Goal: Task Accomplishment & Management: Manage account settings

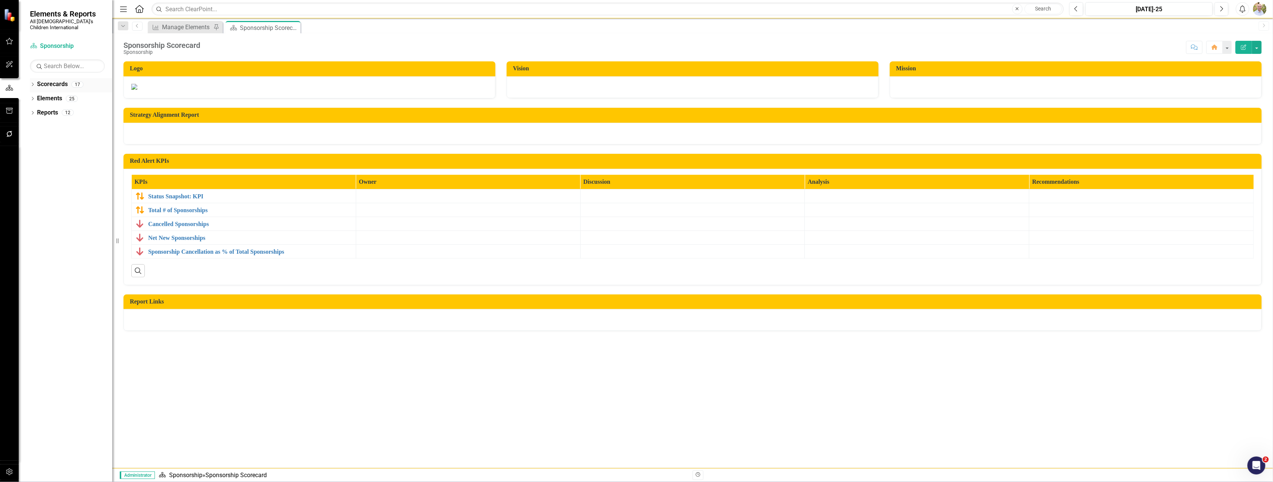
click at [30, 83] on icon "Dropdown" at bounding box center [32, 85] width 5 height 4
click at [35, 96] on icon "Dropdown" at bounding box center [37, 98] width 6 height 4
click at [44, 110] on icon "Dropdown" at bounding box center [44, 112] width 6 height 4
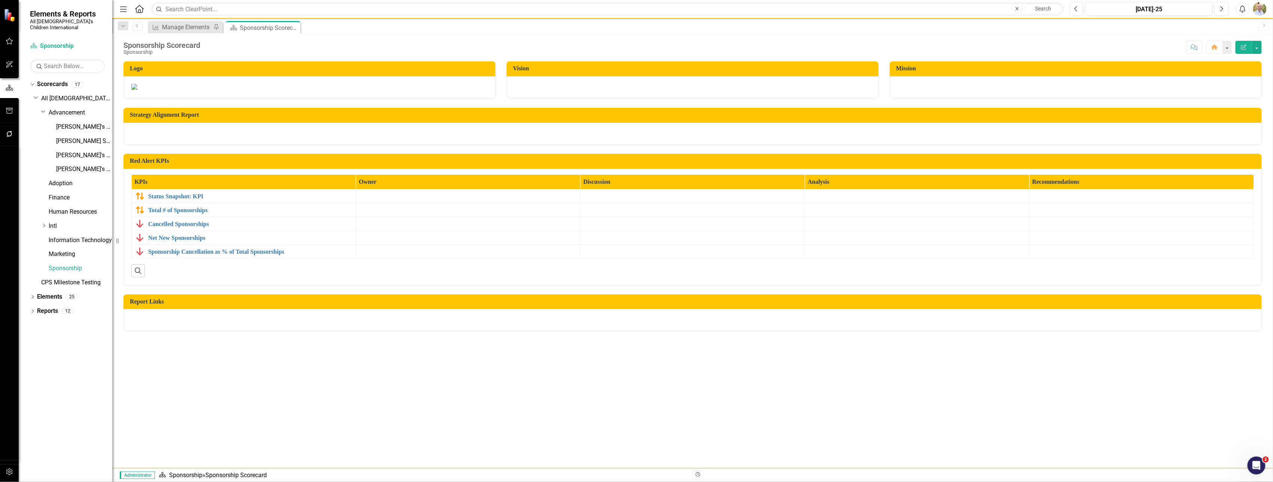
click at [65, 123] on link "[PERSON_NAME]'s Scorecard" at bounding box center [84, 127] width 56 height 9
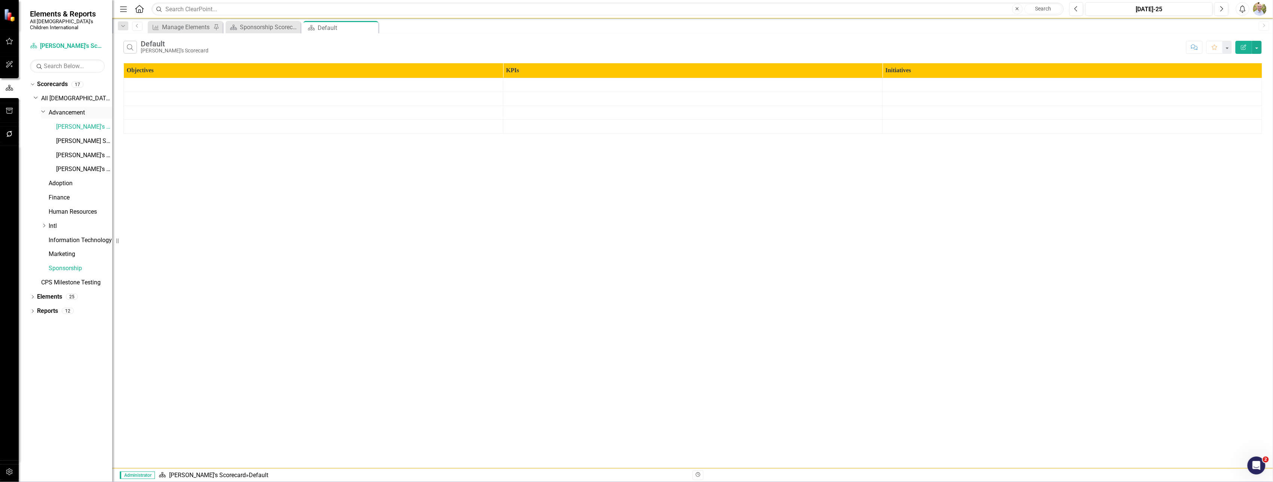
click at [68, 109] on link "Advancement" at bounding box center [81, 113] width 64 height 9
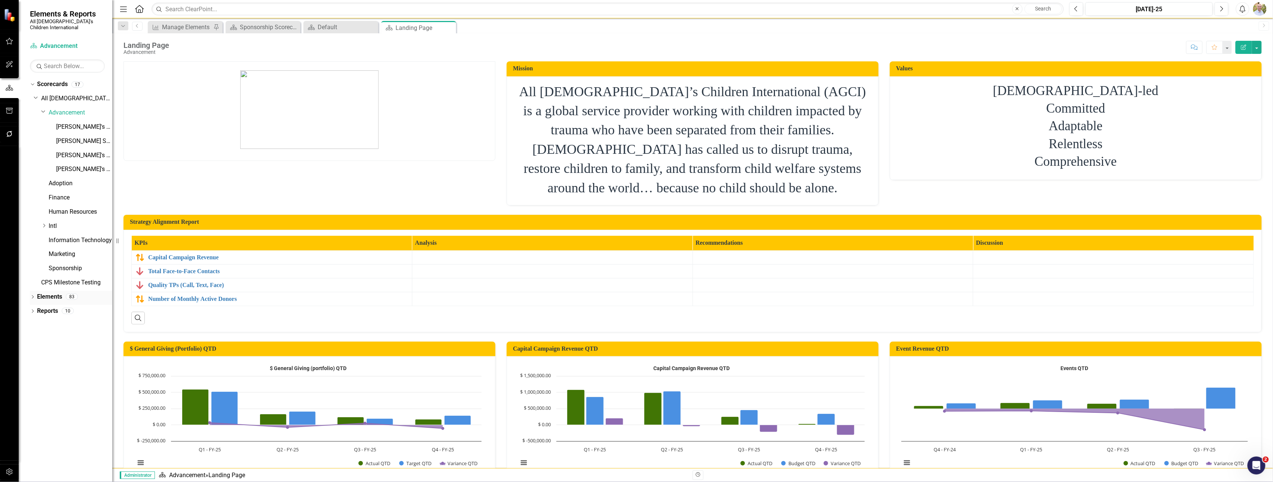
click at [50, 293] on link "Elements" at bounding box center [49, 297] width 25 height 9
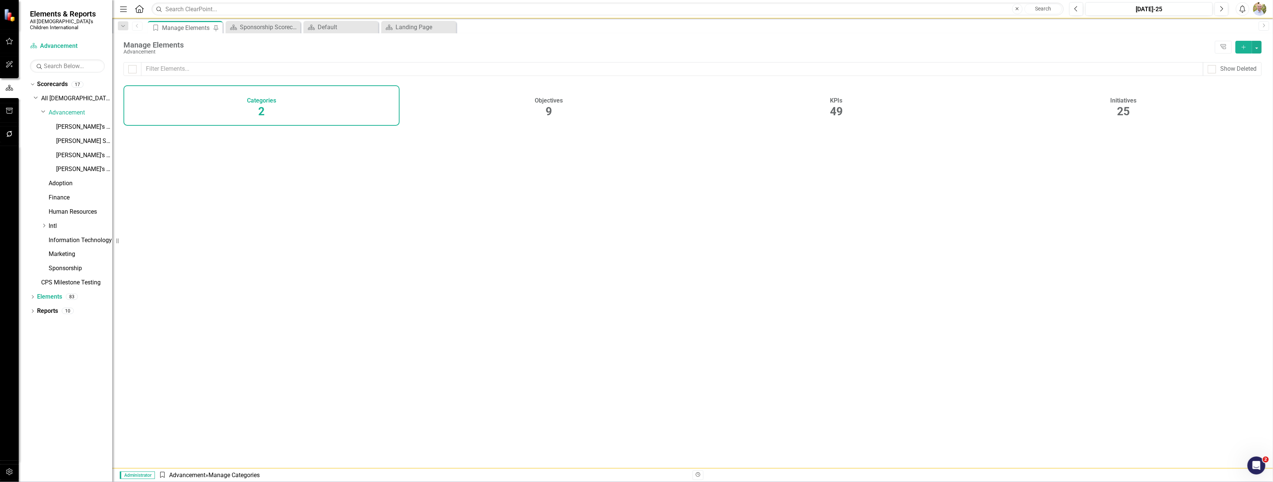
click at [557, 109] on div "Objectives 9" at bounding box center [549, 105] width 276 height 40
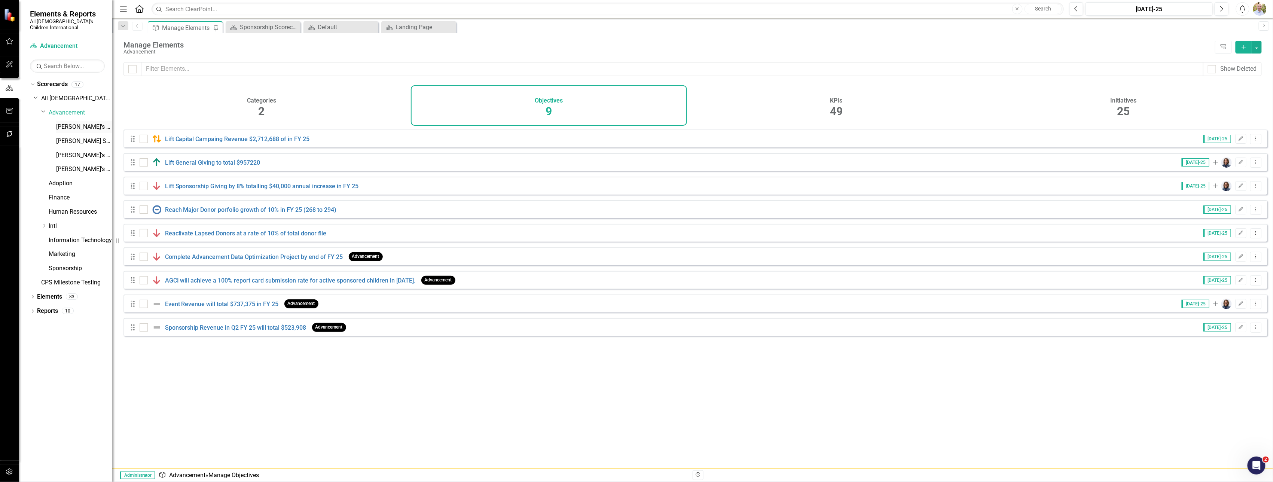
click at [58, 123] on link "[PERSON_NAME]'s Scorecard" at bounding box center [84, 127] width 56 height 9
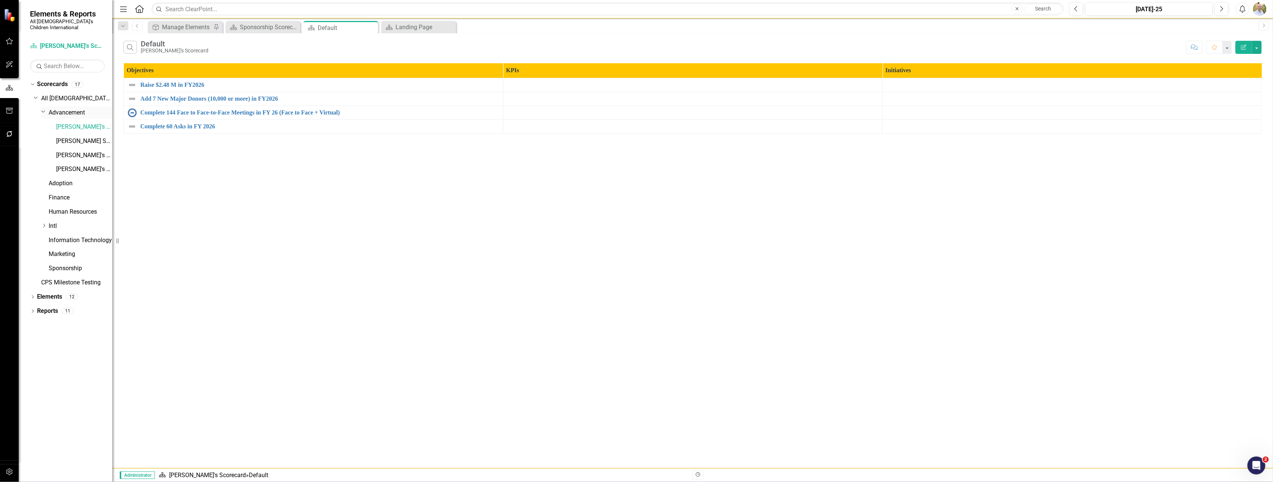
click at [75, 109] on link "Advancement" at bounding box center [81, 113] width 64 height 9
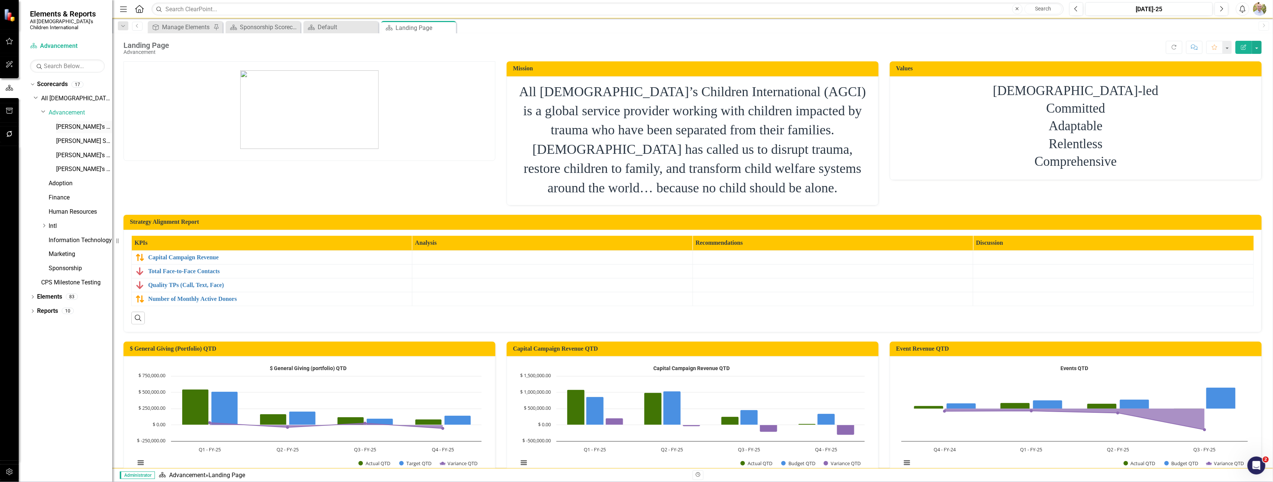
click at [65, 123] on link "[PERSON_NAME]'s Scorecard" at bounding box center [84, 127] width 56 height 9
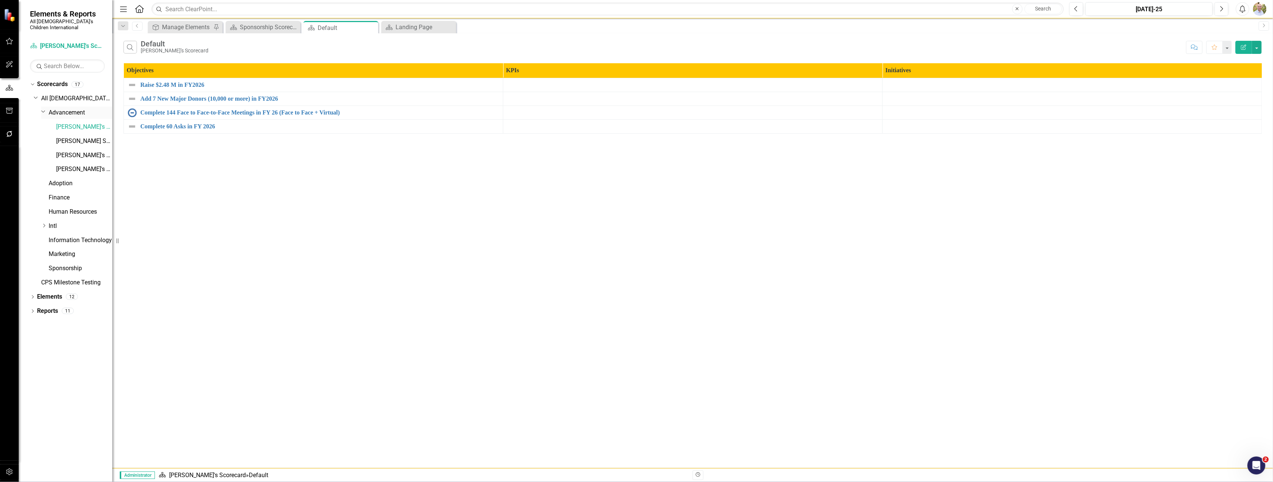
click at [73, 109] on link "Advancement" at bounding box center [81, 113] width 64 height 9
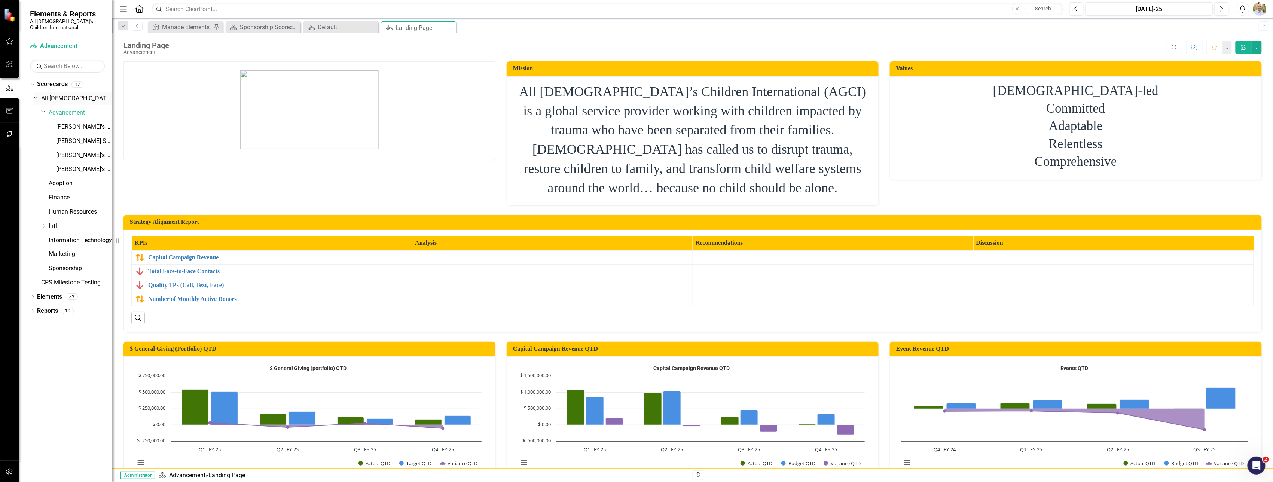
click at [54, 94] on link "All [DEMOGRAPHIC_DATA]'s Children International" at bounding box center [76, 98] width 71 height 9
click at [66, 125] on link "[PERSON_NAME]'s Scorecard" at bounding box center [84, 127] width 56 height 9
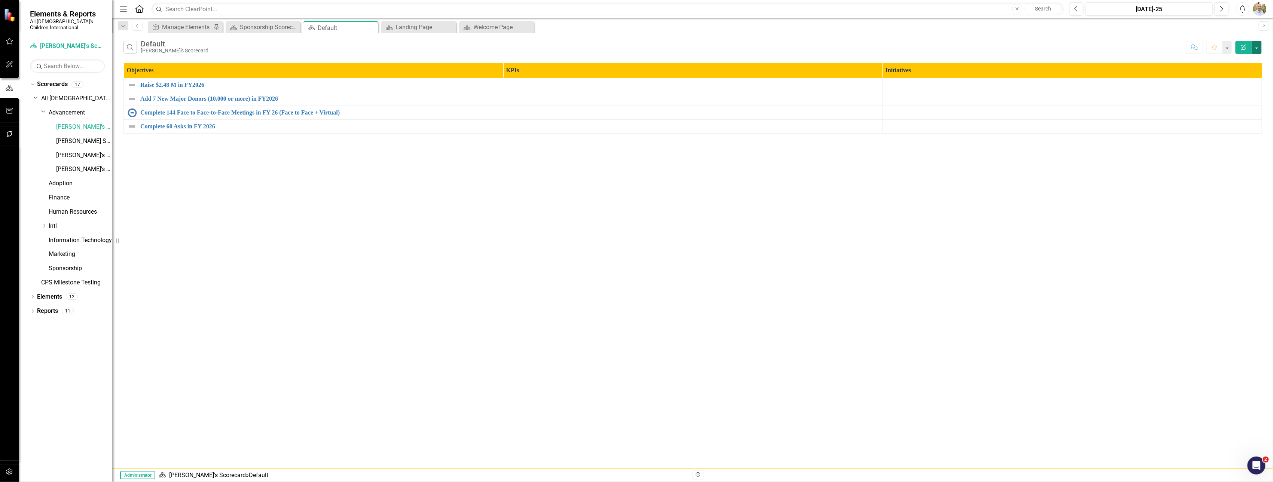
click at [1257, 49] on button "button" at bounding box center [1257, 47] width 10 height 13
click at [93, 123] on link "[PERSON_NAME]'s Scorecard" at bounding box center [84, 127] width 56 height 9
drag, startPoint x: 91, startPoint y: 121, endPoint x: 170, endPoint y: 73, distance: 92.1
click at [285, 187] on div "Search Default [PERSON_NAME]'s Scorecard Comment Favorite Edit Report Objective…" at bounding box center [692, 250] width 1161 height 435
drag, startPoint x: 90, startPoint y: 119, endPoint x: 76, endPoint y: 117, distance: 13.9
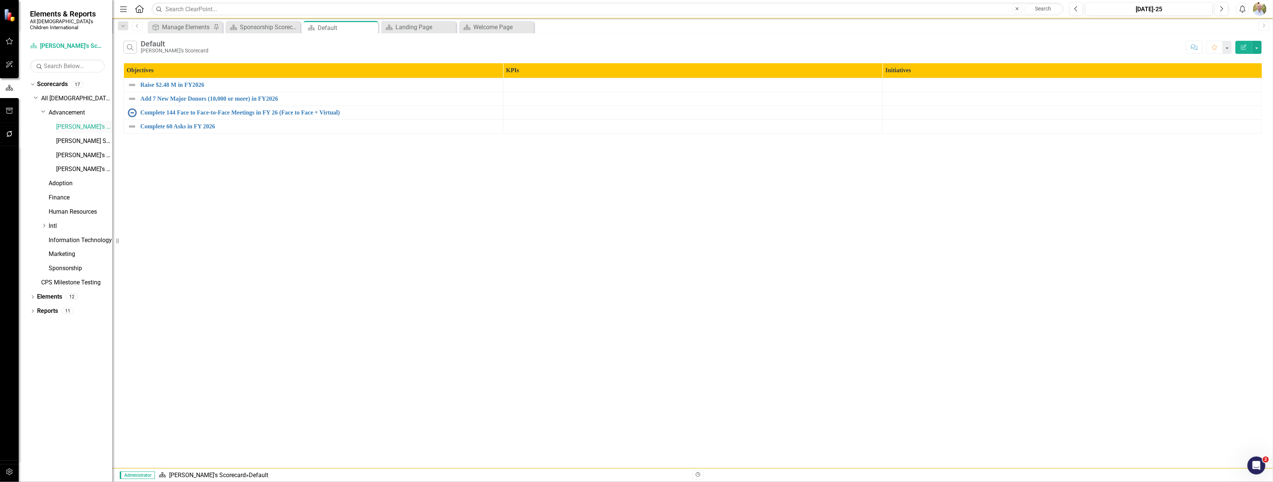
click at [71, 123] on link "[PERSON_NAME]'s Scorecard" at bounding box center [84, 127] width 56 height 9
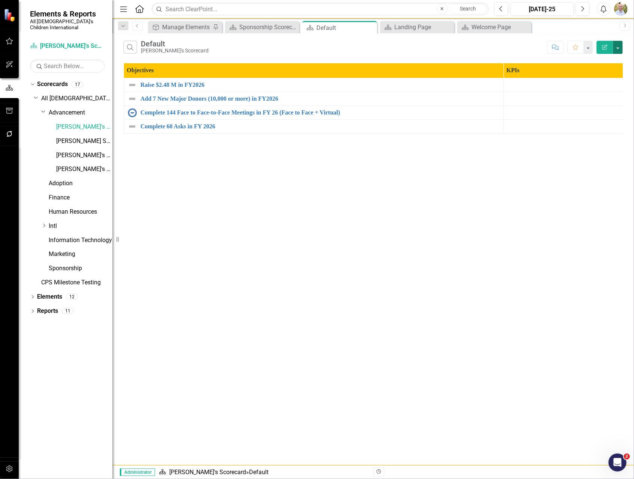
click at [620, 47] on button "button" at bounding box center [618, 47] width 10 height 13
click at [9, 466] on icon "button" at bounding box center [9, 469] width 6 height 7
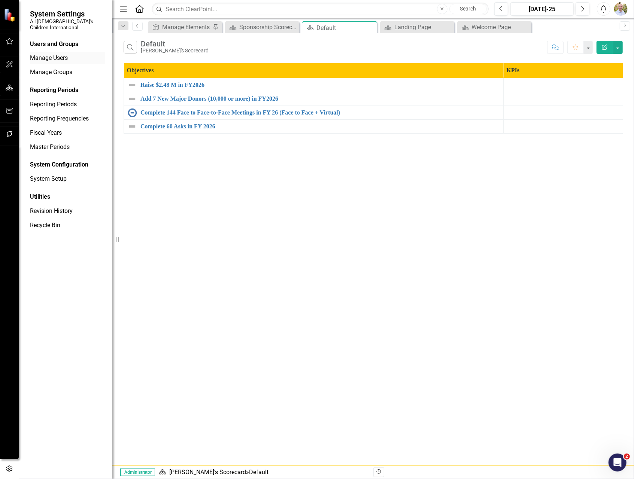
click at [60, 54] on link "Manage Users" at bounding box center [67, 58] width 75 height 9
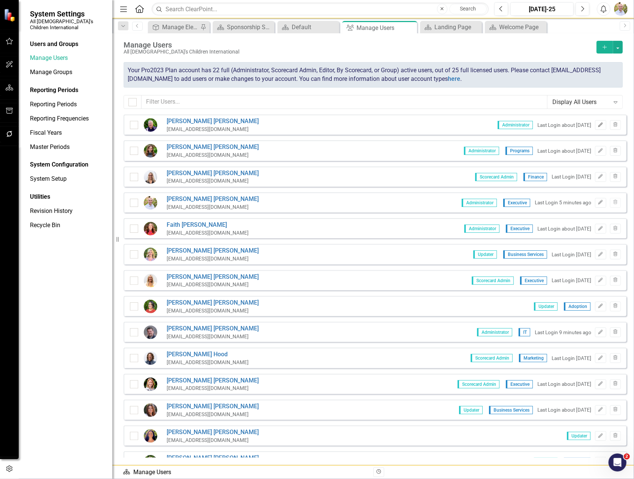
click at [597, 125] on icon "Edit" at bounding box center [600, 125] width 6 height 4
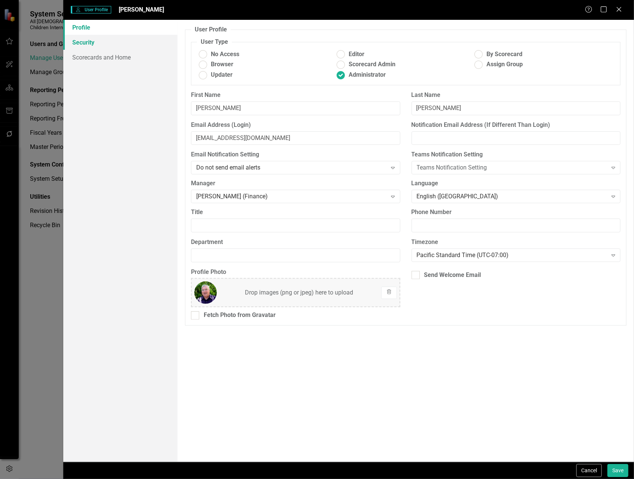
click at [99, 41] on link "Security" at bounding box center [120, 42] width 114 height 15
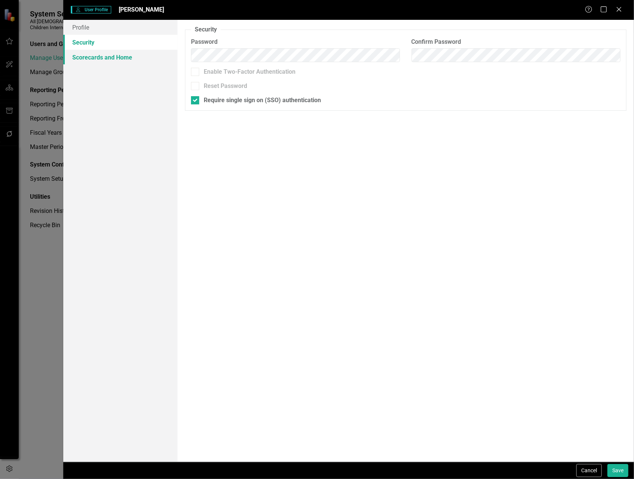
click at [99, 53] on link "Scorecards and Home" at bounding box center [120, 57] width 114 height 15
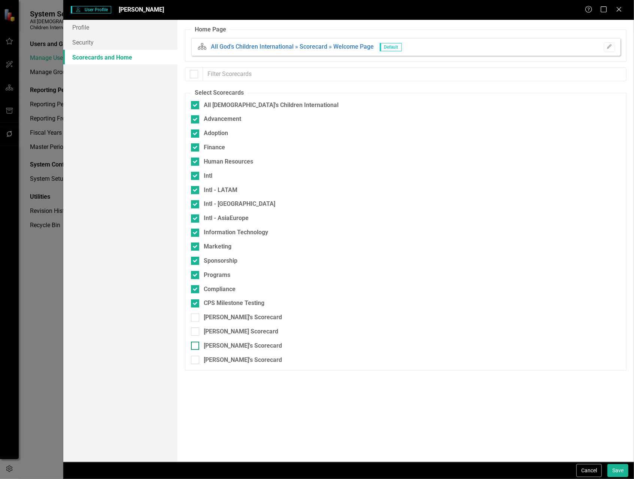
drag, startPoint x: 192, startPoint y: 357, endPoint x: 193, endPoint y: 345, distance: 12.1
click at [193, 355] on fieldset "Select Scorecards All God's Children International Advancement Adoption Finance…" at bounding box center [405, 230] width 441 height 282
click at [195, 343] on input "[PERSON_NAME]'s Scorecard" at bounding box center [193, 344] width 5 height 5
checkbox input "true"
click at [195, 328] on input "[PERSON_NAME] Scorecard" at bounding box center [193, 329] width 5 height 5
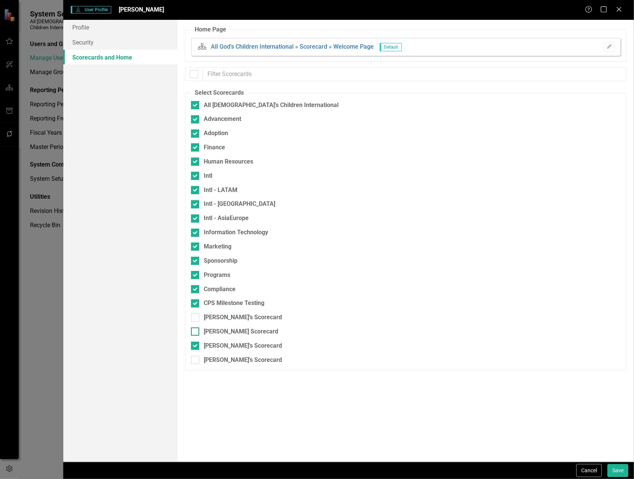
checkbox input "true"
click at [195, 318] on input "[PERSON_NAME]'s Scorecard" at bounding box center [193, 316] width 5 height 5
checkbox input "true"
click at [195, 360] on input "[PERSON_NAME]'s Scorecard" at bounding box center [193, 358] width 5 height 5
checkbox input "true"
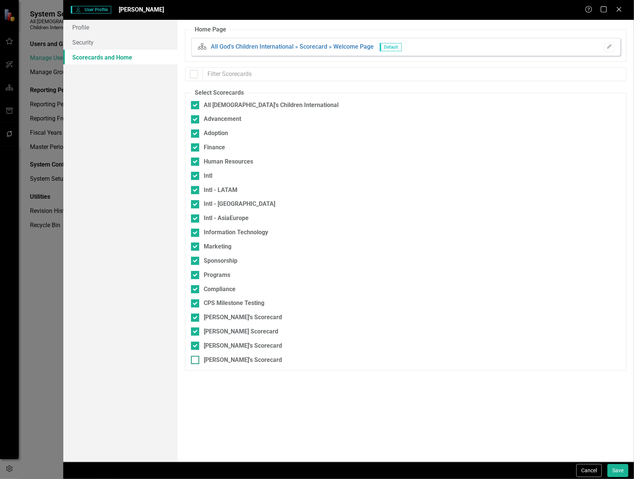
checkbox input "true"
click at [614, 466] on button "Save" at bounding box center [617, 470] width 21 height 13
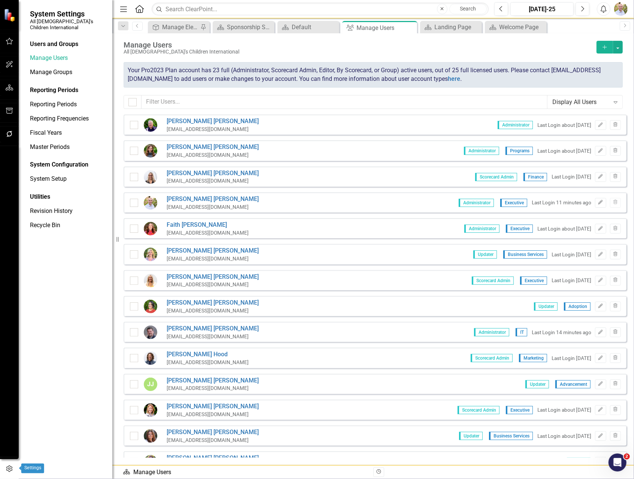
drag, startPoint x: 4, startPoint y: 477, endPoint x: 6, endPoint y: 472, distance: 6.0
click at [4, 477] on span at bounding box center [9, 468] width 19 height 22
click at [6, 471] on icon "button" at bounding box center [9, 469] width 8 height 7
click at [121, 11] on icon "Menu" at bounding box center [124, 9] width 10 height 8
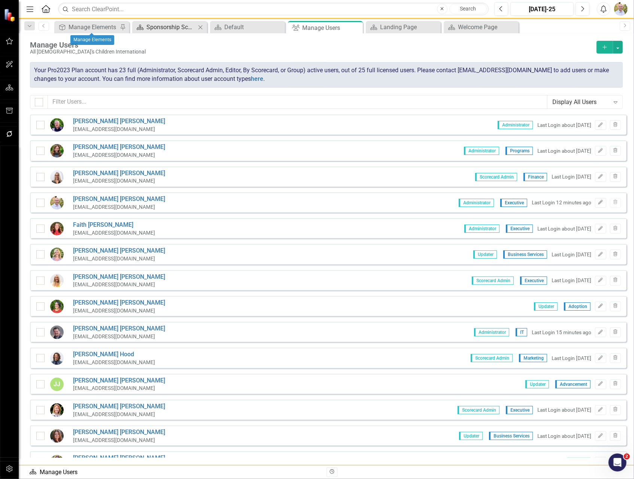
click at [152, 23] on div "Sponsorship Scorecard" at bounding box center [170, 26] width 49 height 9
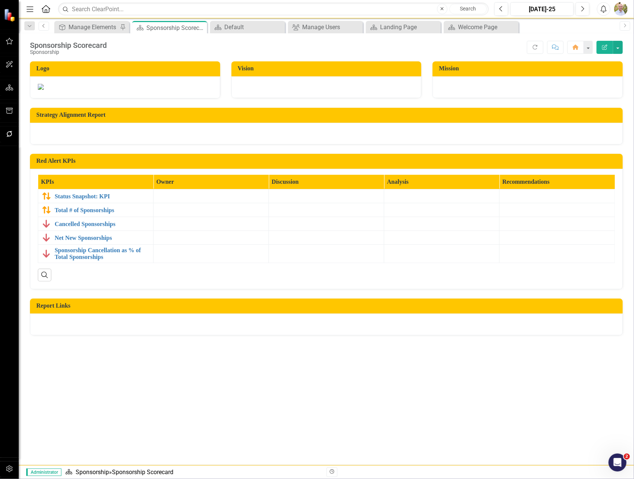
click at [43, 28] on link "Previous" at bounding box center [44, 26] width 10 height 9
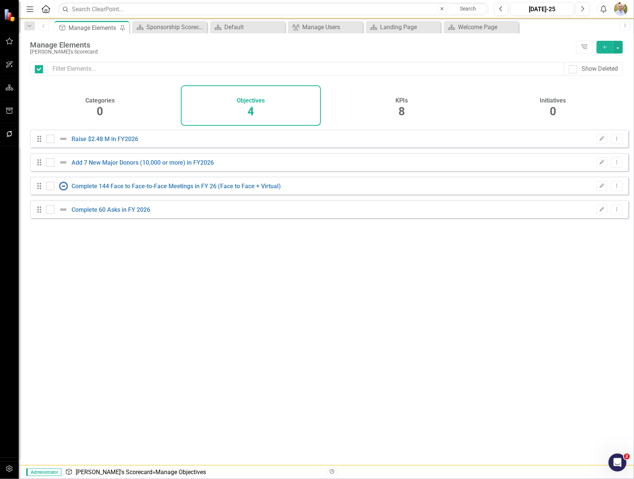
checkbox input "false"
click at [43, 25] on icon "Previous" at bounding box center [44, 26] width 6 height 4
click at [403, 106] on span "8" at bounding box center [402, 111] width 6 height 13
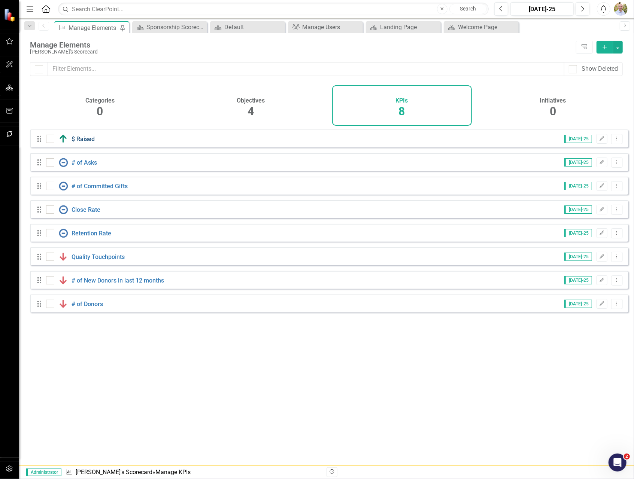
click at [81, 143] on link "$ Raised" at bounding box center [82, 138] width 23 height 7
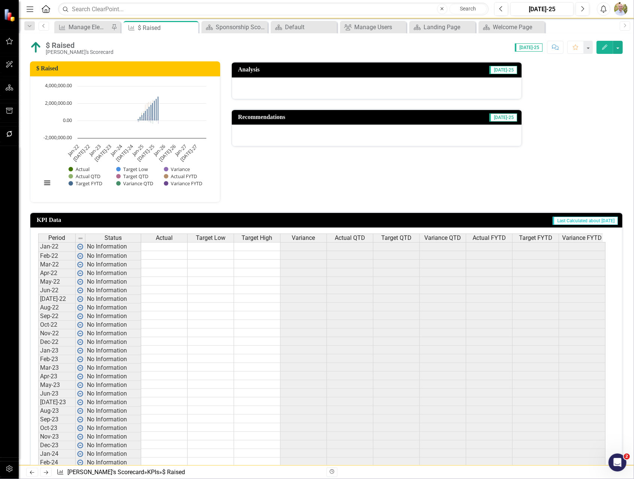
click at [41, 23] on link "Previous" at bounding box center [44, 26] width 10 height 9
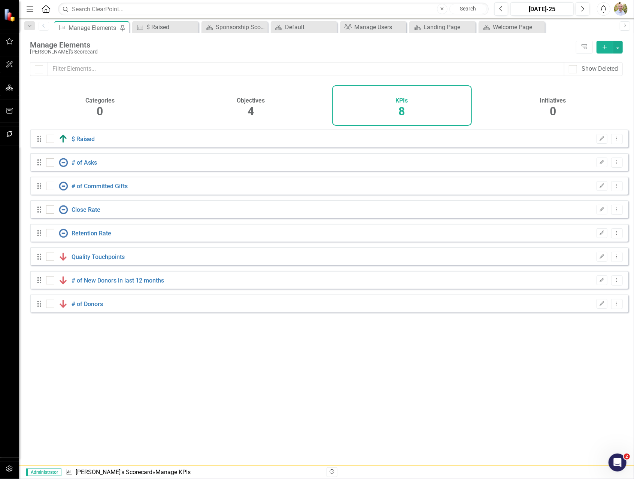
checkbox input "false"
click at [613, 141] on icon "Dropdown Menu" at bounding box center [616, 138] width 6 height 5
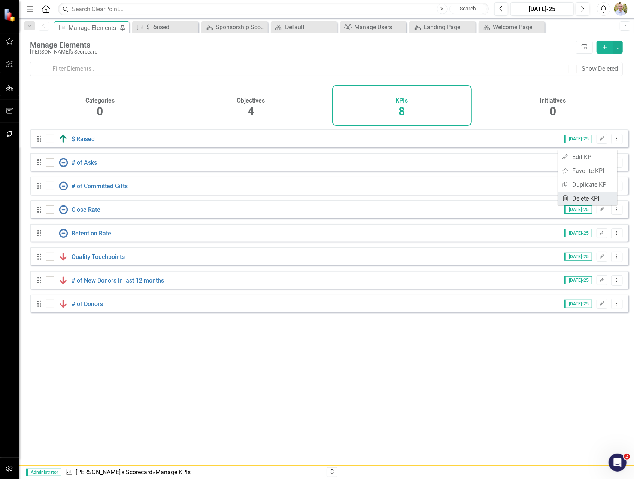
click at [595, 198] on link "Trash Delete KPI" at bounding box center [587, 199] width 59 height 14
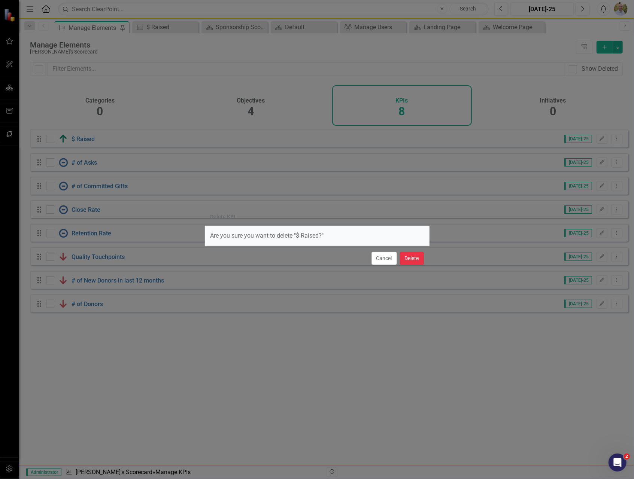
click at [415, 256] on button "Delete" at bounding box center [412, 258] width 24 height 13
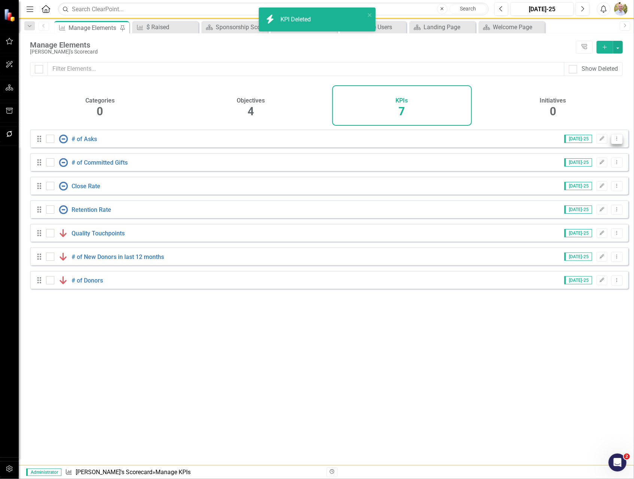
click at [613, 141] on icon "Dropdown Menu" at bounding box center [616, 138] width 6 height 5
click at [587, 198] on link "Trash Delete KPI" at bounding box center [587, 199] width 59 height 14
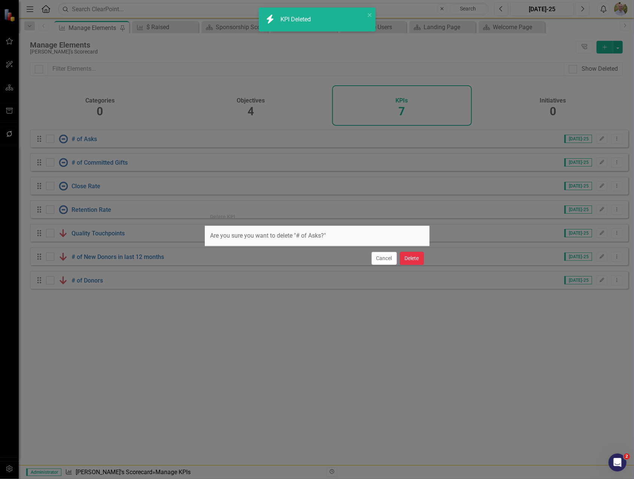
click at [418, 255] on button "Delete" at bounding box center [412, 258] width 24 height 13
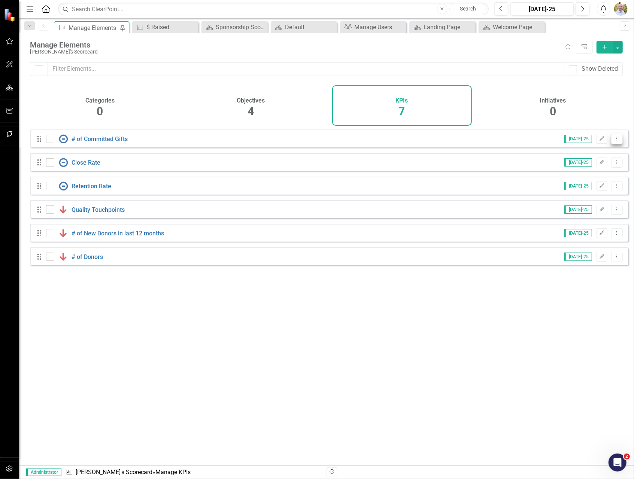
click at [613, 141] on icon "Dropdown Menu" at bounding box center [616, 138] width 6 height 5
click at [579, 196] on link "Trash Delete KPI" at bounding box center [587, 199] width 59 height 14
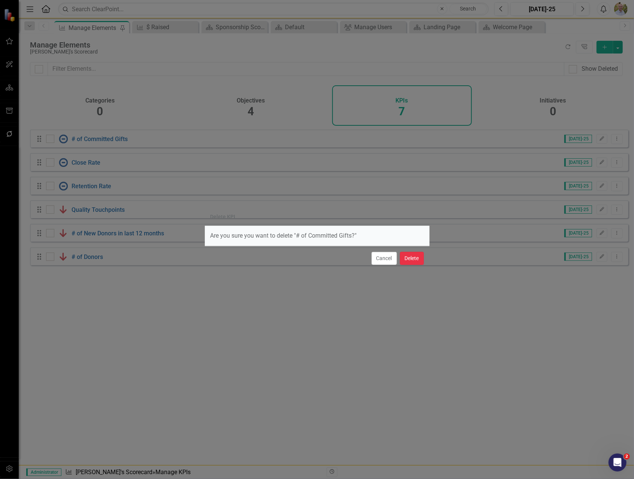
click at [413, 256] on button "Delete" at bounding box center [412, 258] width 24 height 13
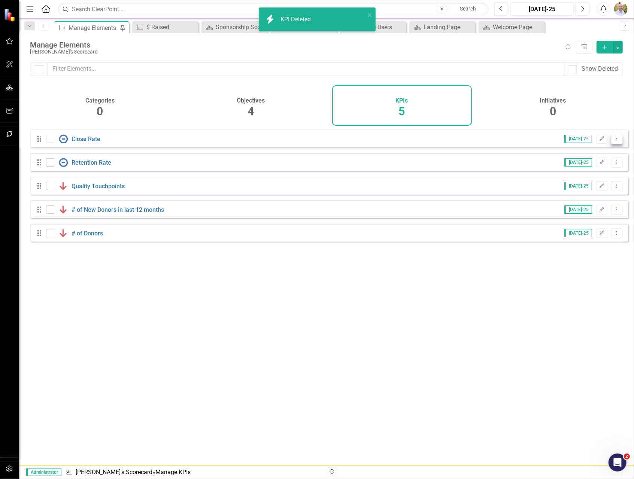
click at [613, 141] on icon "Dropdown Menu" at bounding box center [616, 138] width 6 height 5
click at [584, 195] on link "Trash Delete KPI" at bounding box center [587, 199] width 59 height 14
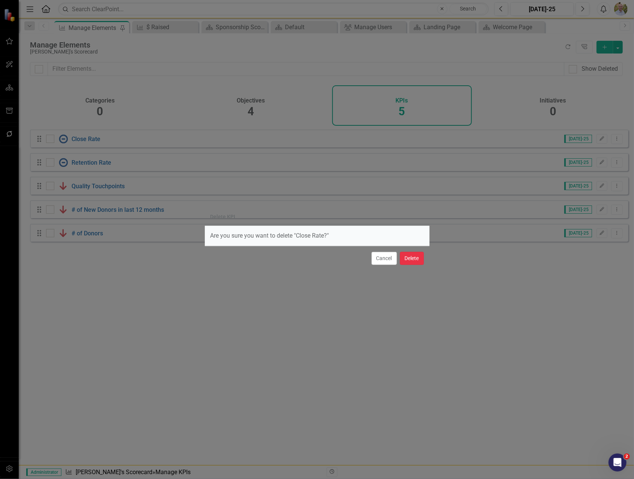
click at [410, 255] on button "Delete" at bounding box center [412, 258] width 24 height 13
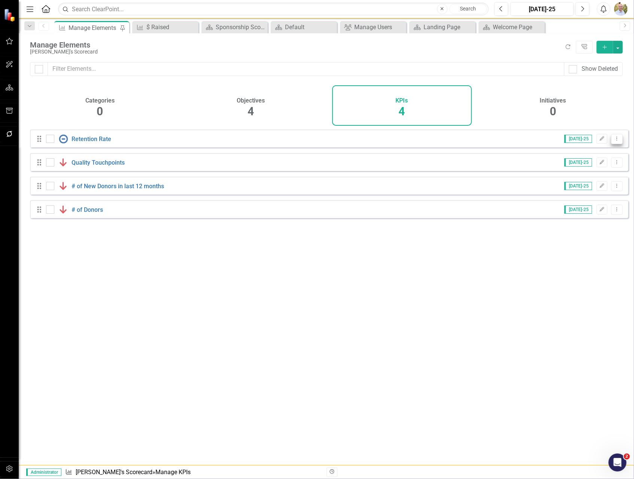
click at [613, 141] on icon "Dropdown Menu" at bounding box center [616, 138] width 6 height 5
click at [586, 198] on link "Trash Delete KPI" at bounding box center [587, 199] width 59 height 14
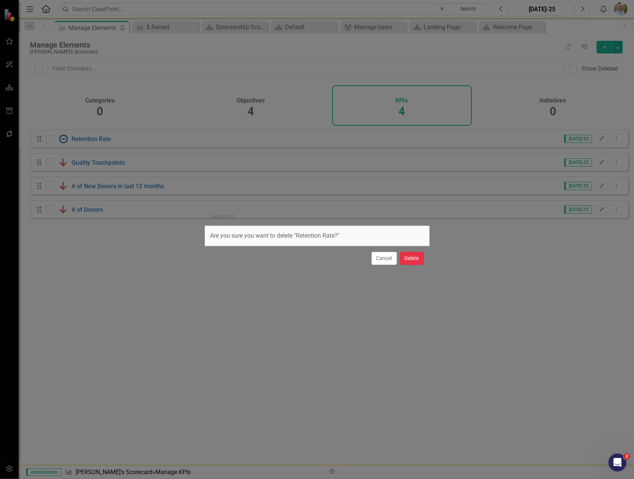
click at [409, 257] on button "Delete" at bounding box center [412, 258] width 24 height 13
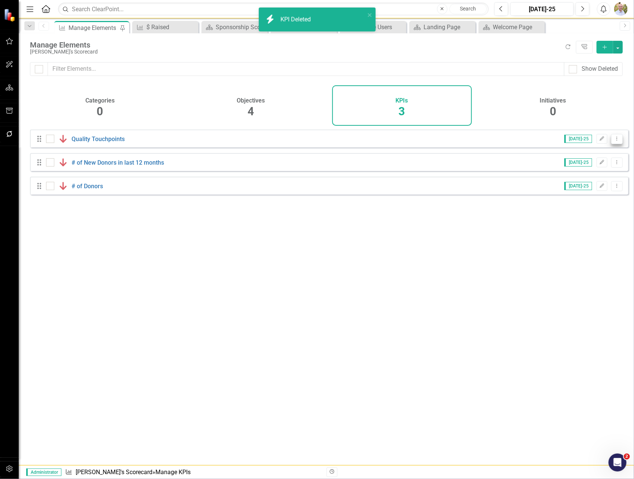
click at [614, 144] on button "Dropdown Menu" at bounding box center [617, 139] width 12 height 10
click at [582, 196] on link "Trash Delete KPI" at bounding box center [587, 199] width 59 height 14
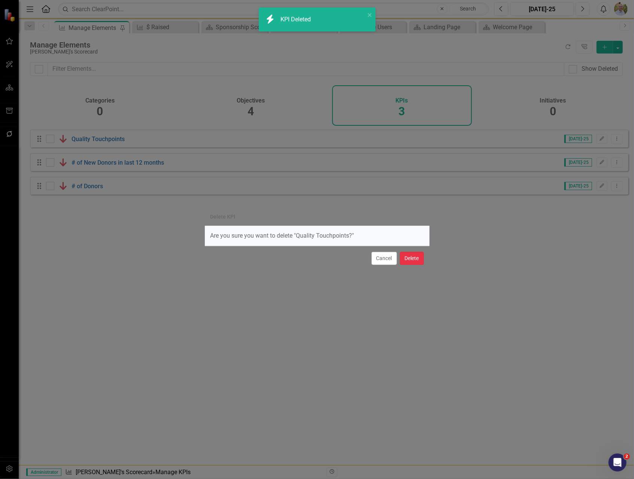
click at [412, 257] on button "Delete" at bounding box center [412, 258] width 24 height 13
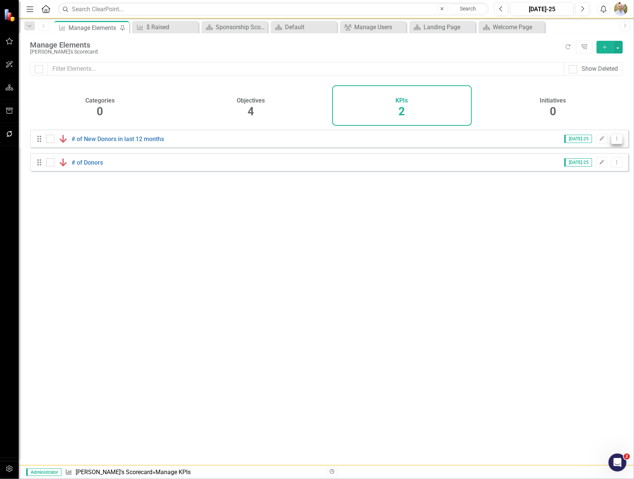
click at [611, 144] on button "Dropdown Menu" at bounding box center [617, 139] width 12 height 10
click at [580, 198] on link "Trash Delete KPI" at bounding box center [587, 199] width 59 height 14
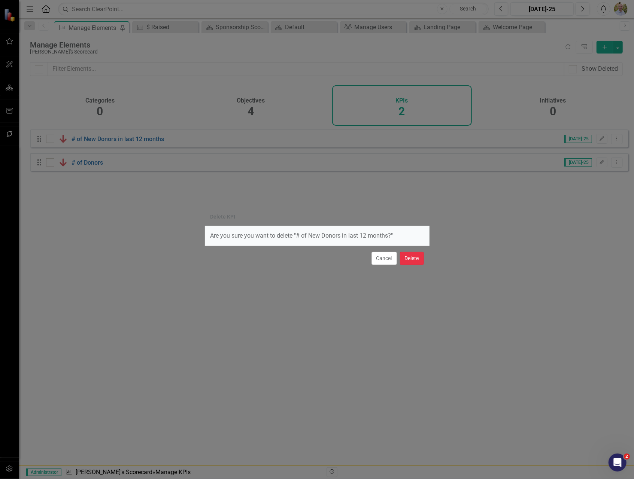
click at [408, 259] on button "Delete" at bounding box center [412, 258] width 24 height 13
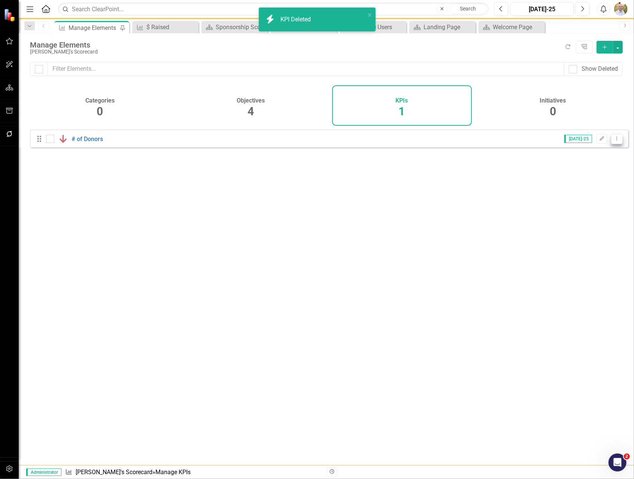
click at [616, 140] on icon at bounding box center [616, 139] width 1 height 4
click at [578, 195] on link "Trash Delete KPI" at bounding box center [587, 199] width 59 height 14
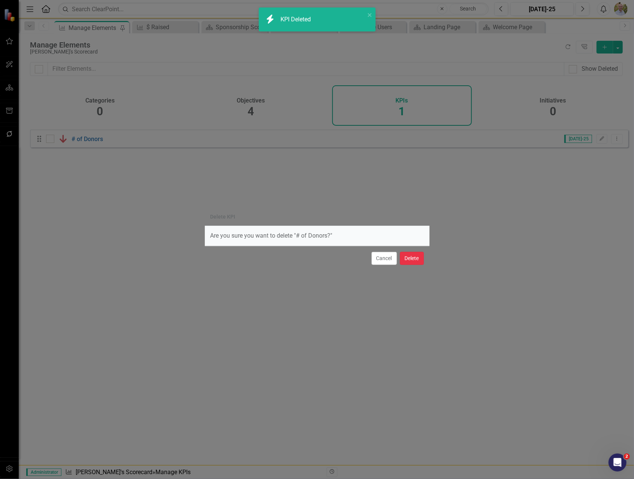
click at [414, 261] on button "Delete" at bounding box center [412, 258] width 24 height 13
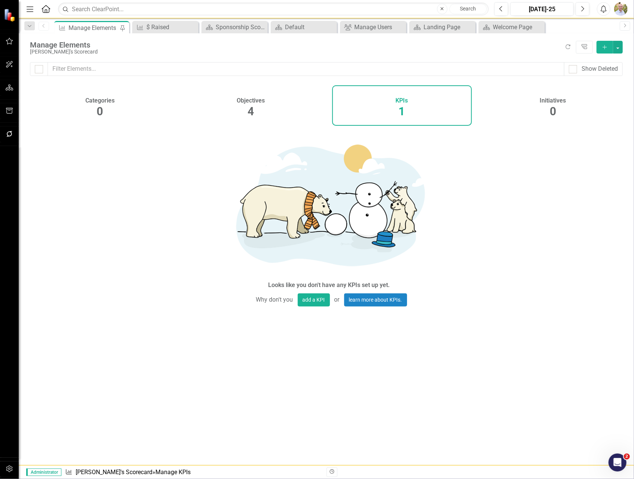
click at [189, 104] on div "Objectives 4" at bounding box center [251, 105] width 140 height 40
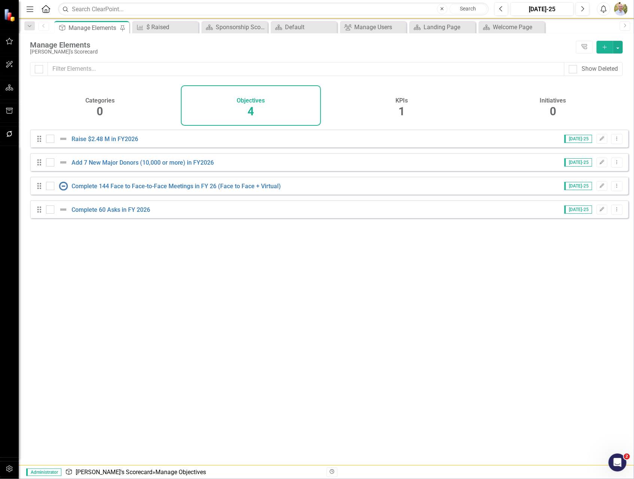
click at [375, 108] on div "KPIs 1" at bounding box center [402, 105] width 140 height 40
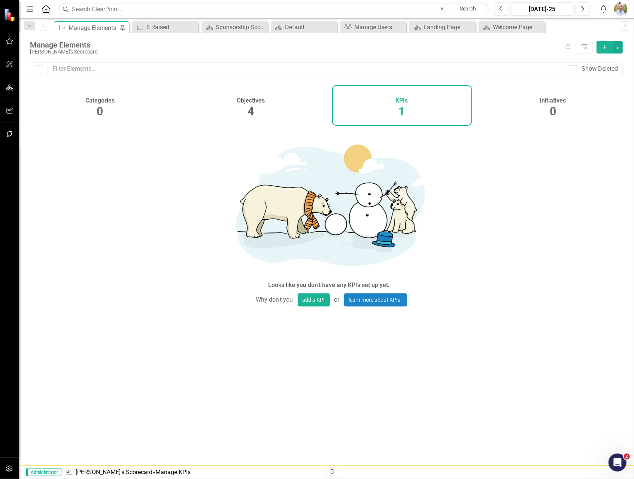
click at [545, 95] on div "Initiatives 0" at bounding box center [553, 105] width 140 height 40
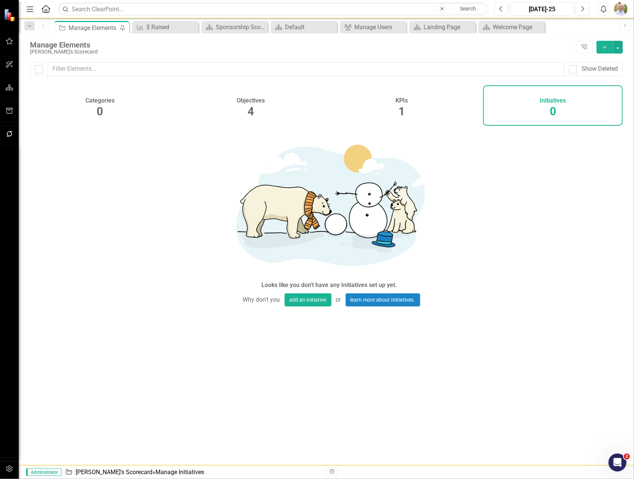
click at [388, 108] on div "KPIs 1" at bounding box center [402, 105] width 140 height 40
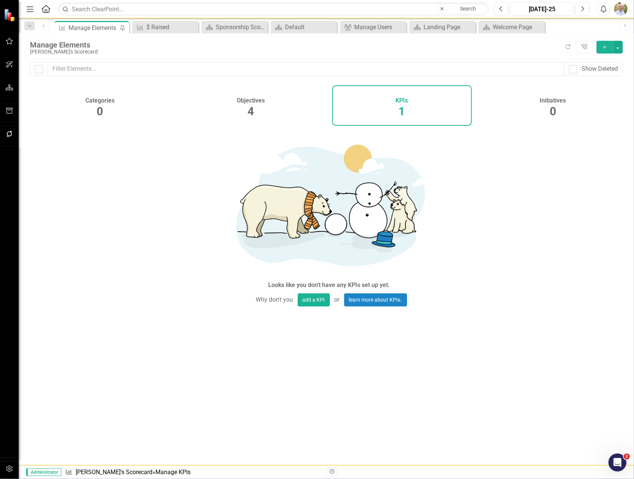
click at [45, 27] on icon "Previous" at bounding box center [44, 26] width 6 height 4
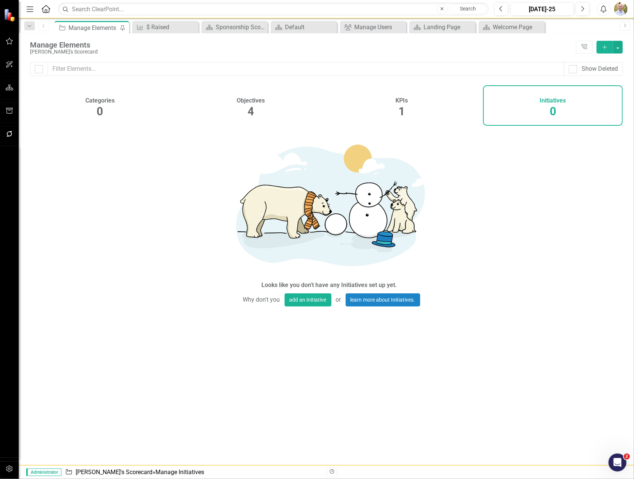
click at [247, 109] on div "Objectives 4" at bounding box center [251, 105] width 140 height 40
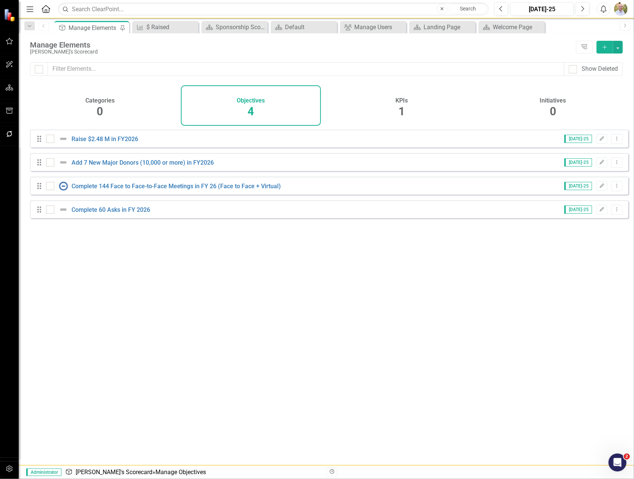
click at [400, 112] on span "1" at bounding box center [402, 111] width 6 height 13
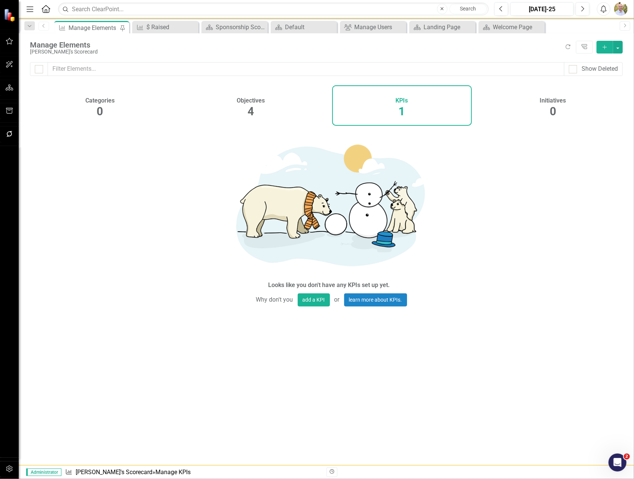
click at [43, 25] on icon at bounding box center [43, 26] width 2 height 4
click at [43, 28] on icon "Previous" at bounding box center [44, 26] width 6 height 4
click at [165, 24] on div "$ Raised" at bounding box center [166, 26] width 41 height 9
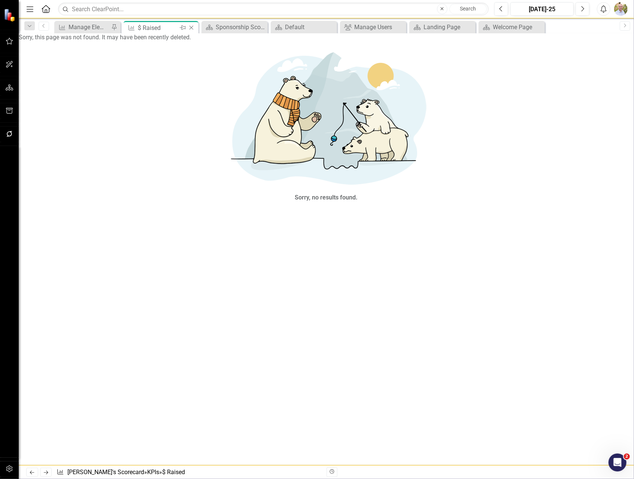
click at [189, 28] on icon "Close" at bounding box center [190, 28] width 7 height 6
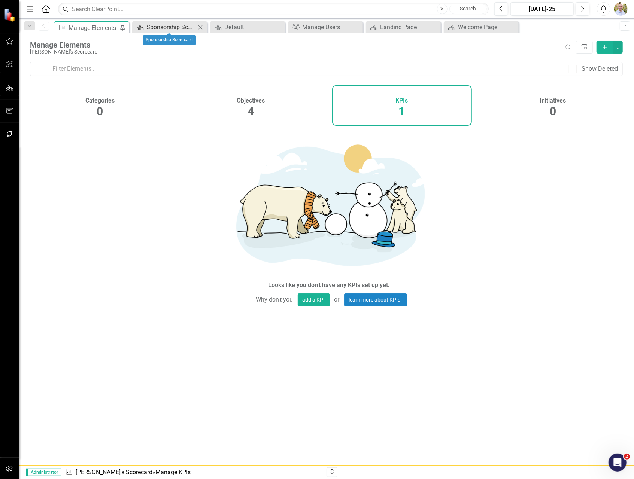
click at [174, 27] on div "Sponsorship Scorecard" at bounding box center [170, 26] width 49 height 9
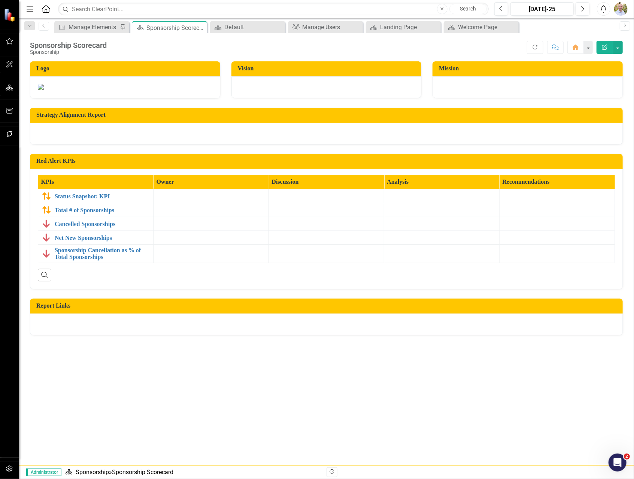
click at [25, 5] on icon "Menu" at bounding box center [30, 9] width 10 height 8
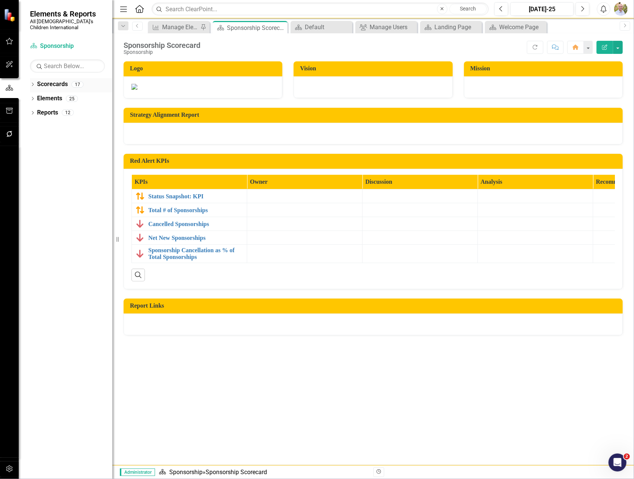
click at [34, 83] on icon "Dropdown" at bounding box center [32, 85] width 5 height 4
click at [37, 96] on icon "Dropdown" at bounding box center [37, 98] width 6 height 4
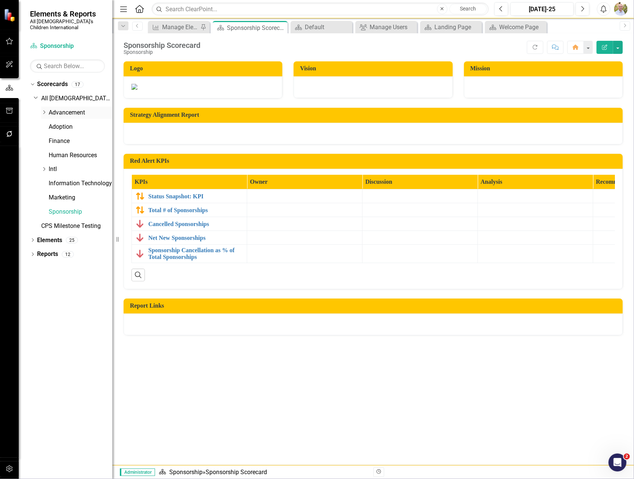
drag, startPoint x: 42, startPoint y: 107, endPoint x: 45, endPoint y: 110, distance: 4.0
click at [42, 110] on icon "Dropdown" at bounding box center [44, 112] width 6 height 4
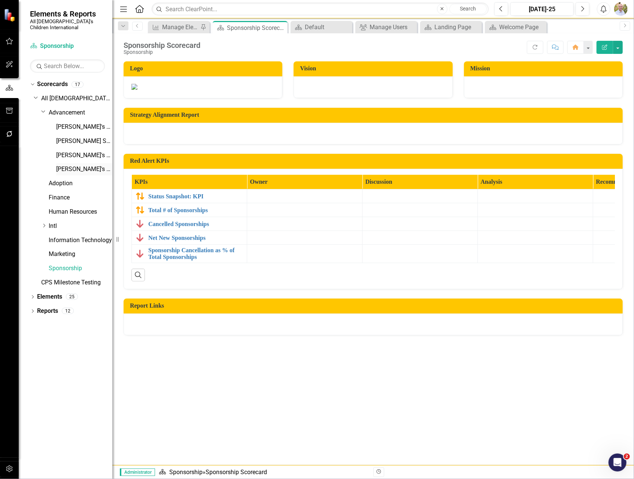
click at [65, 165] on link "[PERSON_NAME]'s Scorecard" at bounding box center [84, 169] width 56 height 9
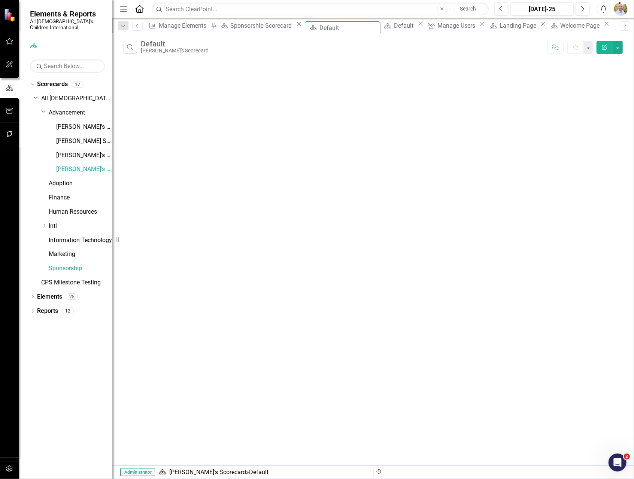
click at [62, 151] on link "[PERSON_NAME]'s Scorecard" at bounding box center [84, 155] width 56 height 9
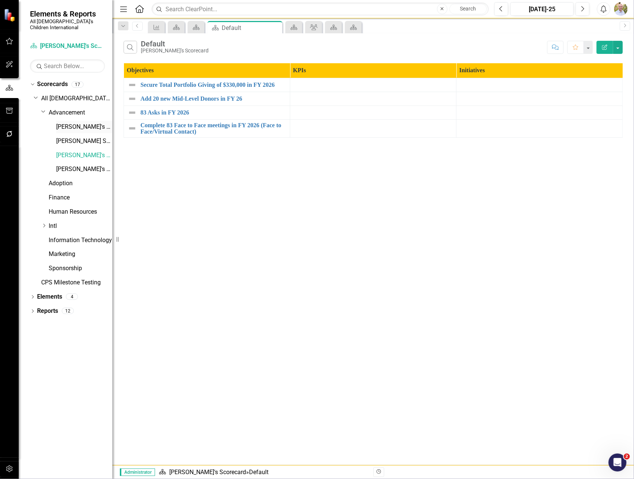
click at [70, 123] on link "[PERSON_NAME]'s Scorecard" at bounding box center [84, 127] width 56 height 9
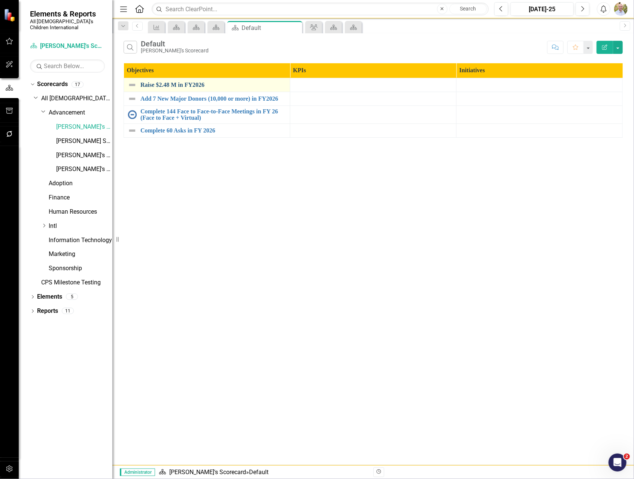
click at [189, 82] on link "Raise $2.48 M in FY2026" at bounding box center [213, 85] width 146 height 7
